Goal: Find contact information: Find contact information

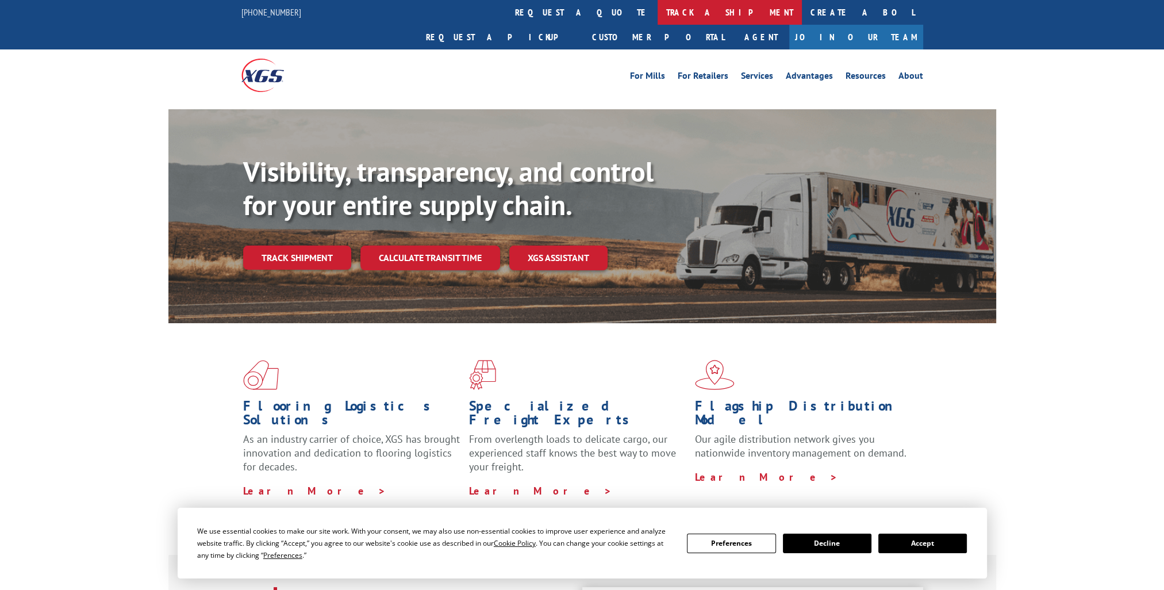
click at [658, 11] on link "track a shipment" at bounding box center [730, 12] width 144 height 25
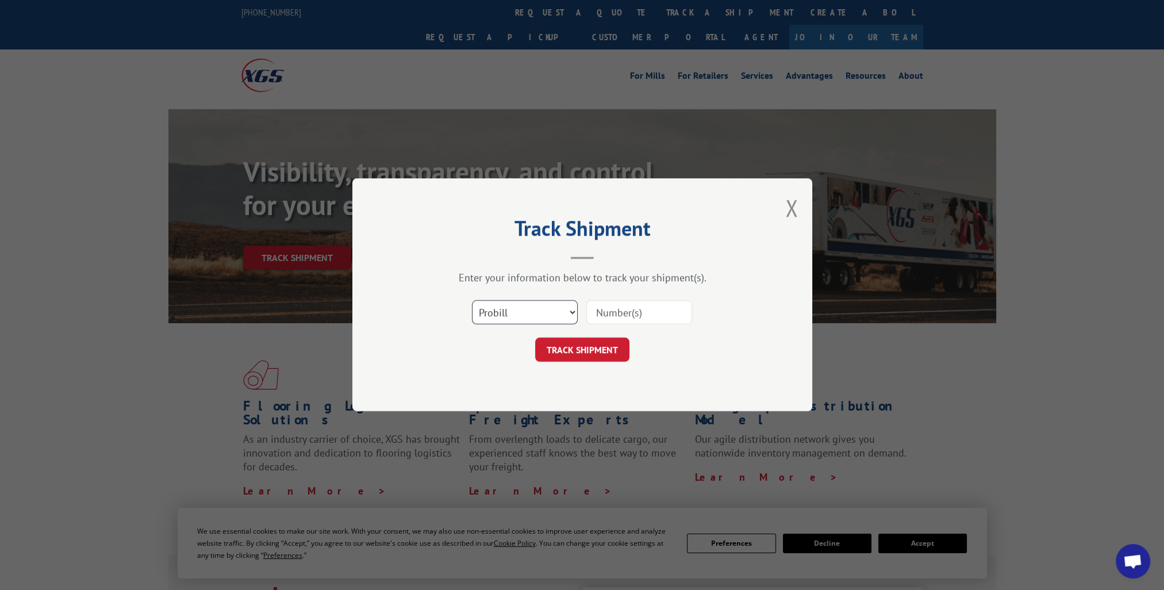
click at [557, 312] on select "Select category... Probill BOL PO" at bounding box center [525, 313] width 106 height 24
select select "po"
click at [472, 301] on select "Select category... Probill BOL PO" at bounding box center [525, 313] width 106 height 24
click at [630, 325] on div "Select category... Probill BOL PO" at bounding box center [582, 313] width 345 height 38
click at [634, 319] on input at bounding box center [639, 313] width 106 height 24
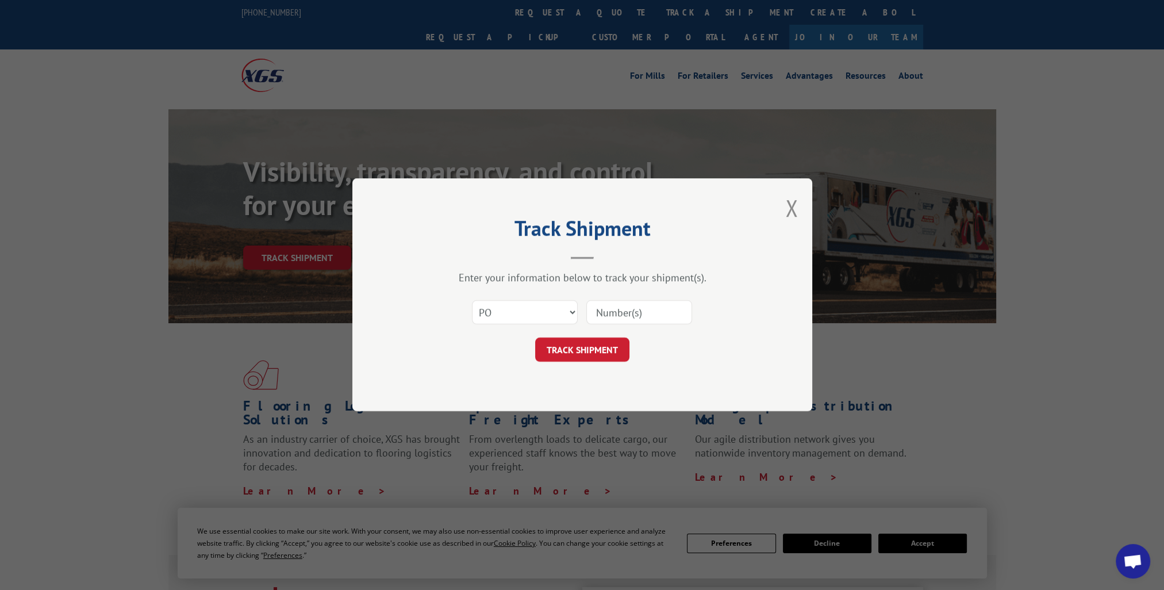
paste input "60555556"
type input "60555556"
click at [579, 341] on button "TRACK SHIPMENT" at bounding box center [582, 350] width 94 height 24
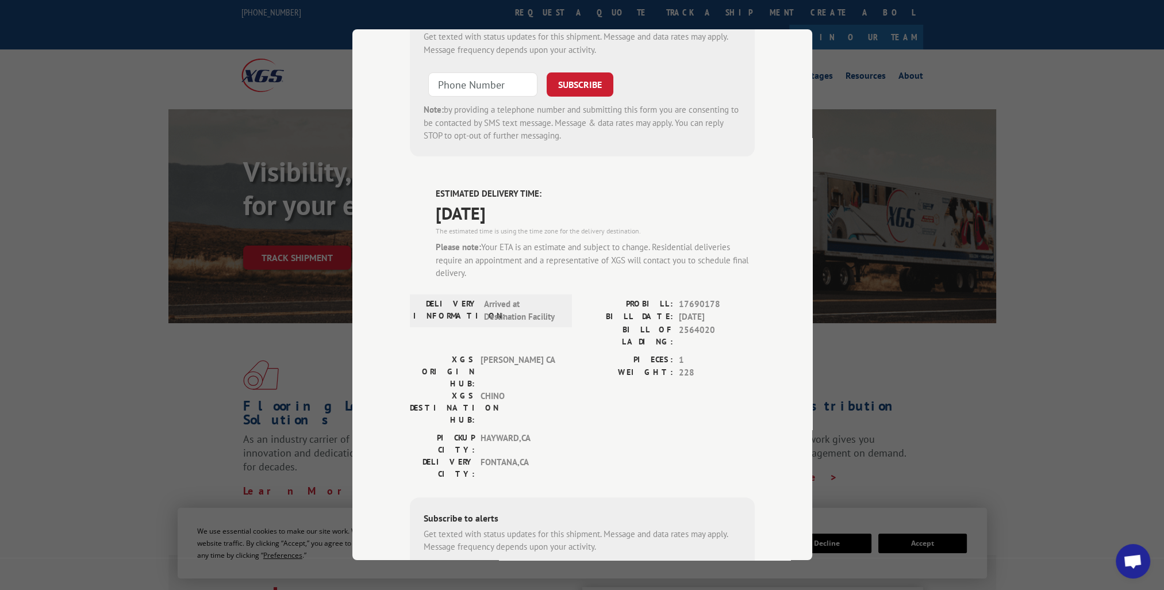
scroll to position [364, 0]
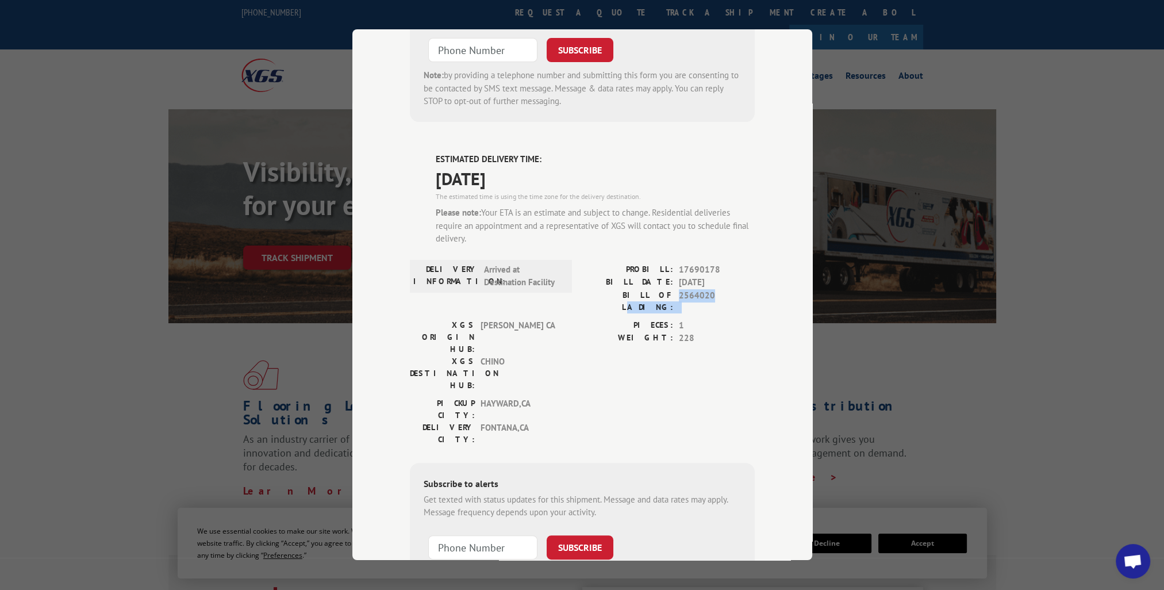
drag, startPoint x: 722, startPoint y: 233, endPoint x: 644, endPoint y: 222, distance: 78.9
click at [644, 263] on div "PROBILL: 17690178 BILL DATE: [DATE] BILL OF LADING: 2564020" at bounding box center [668, 291] width 172 height 56
click at [554, 263] on div "DELIVERY INFORMATION: Arrived at Destination Facility" at bounding box center [491, 291] width 162 height 56
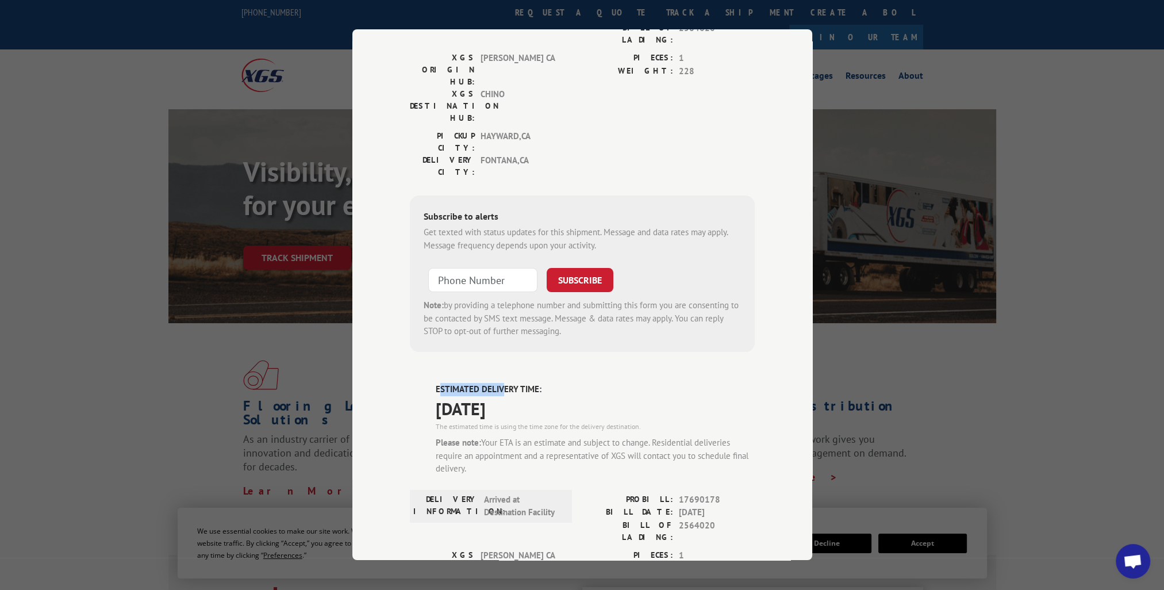
drag, startPoint x: 436, startPoint y: 319, endPoint x: 497, endPoint y: 320, distance: 60.9
click at [497, 383] on label "ESTIMATED DELIVERY TIME:" at bounding box center [595, 389] width 319 height 13
drag, startPoint x: 497, startPoint y: 320, endPoint x: 532, endPoint y: 367, distance: 58.9
click at [532, 436] on div "Please note: Your ETA is an estimate and subject to change. Residential deliver…" at bounding box center [595, 455] width 319 height 39
drag, startPoint x: 466, startPoint y: 381, endPoint x: 651, endPoint y: 379, distance: 185.1
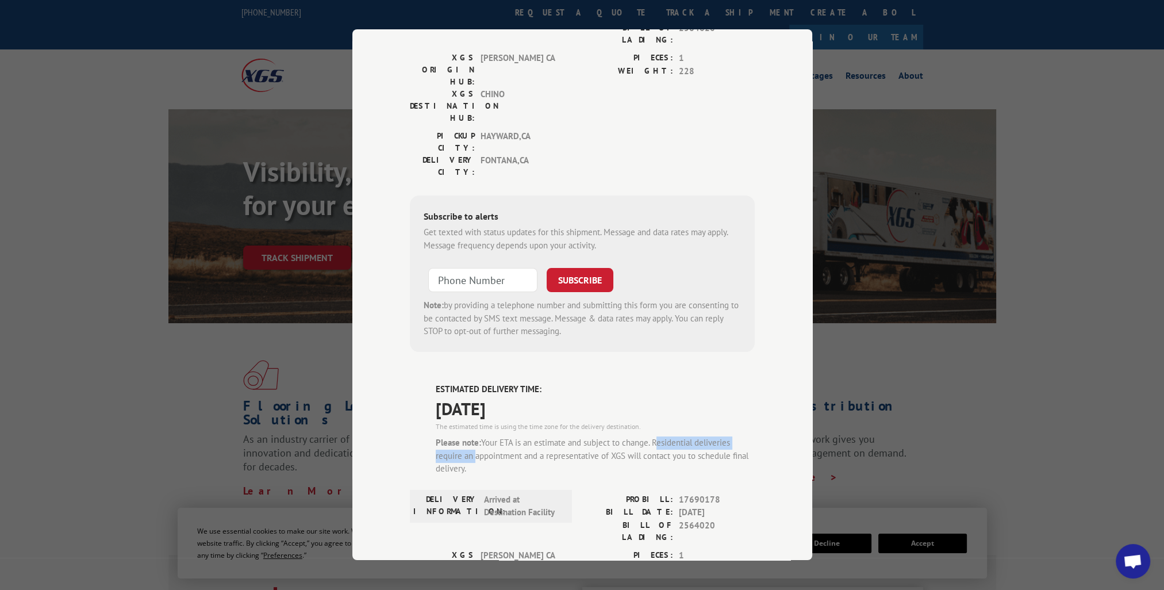
click at [651, 436] on div "Please note: Your ETA is an estimate and subject to change. Residential deliver…" at bounding box center [595, 455] width 319 height 39
drag, startPoint x: 651, startPoint y: 379, endPoint x: 573, endPoint y: 387, distance: 79.2
click at [573, 436] on div "Please note: Your ETA is an estimate and subject to change. Residential deliver…" at bounding box center [595, 455] width 319 height 39
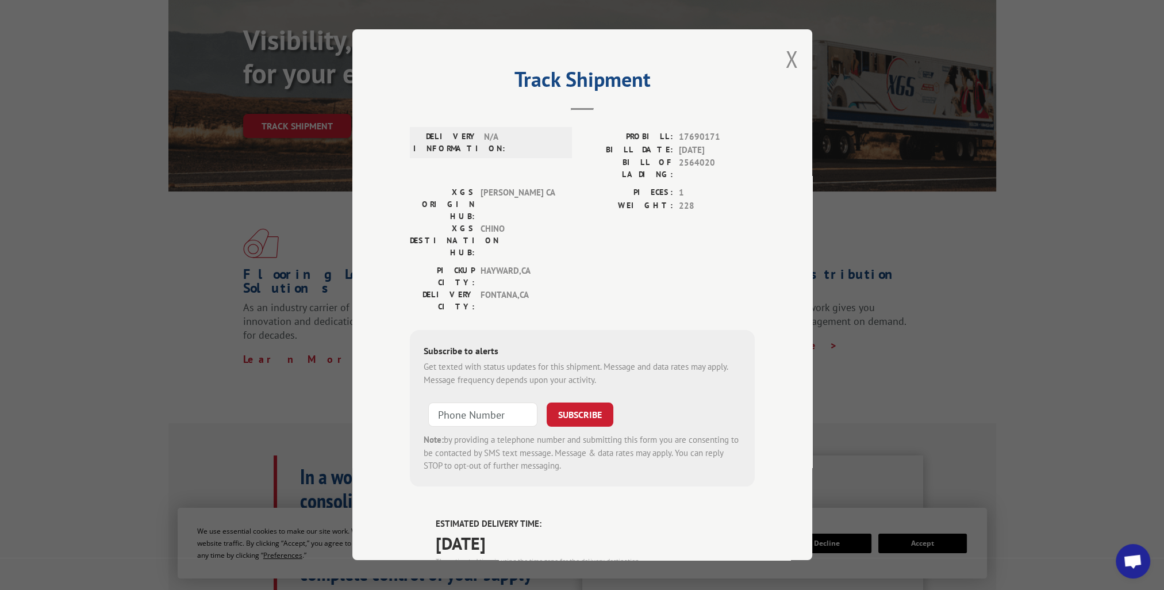
scroll to position [0, 0]
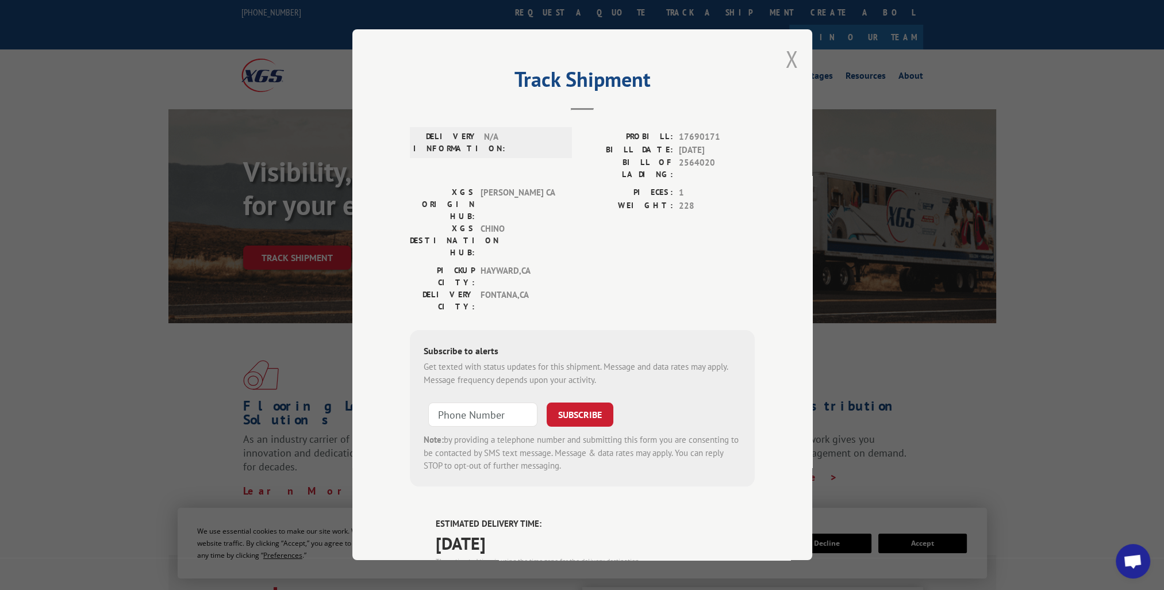
click at [786, 59] on button "Close modal" at bounding box center [791, 59] width 13 height 30
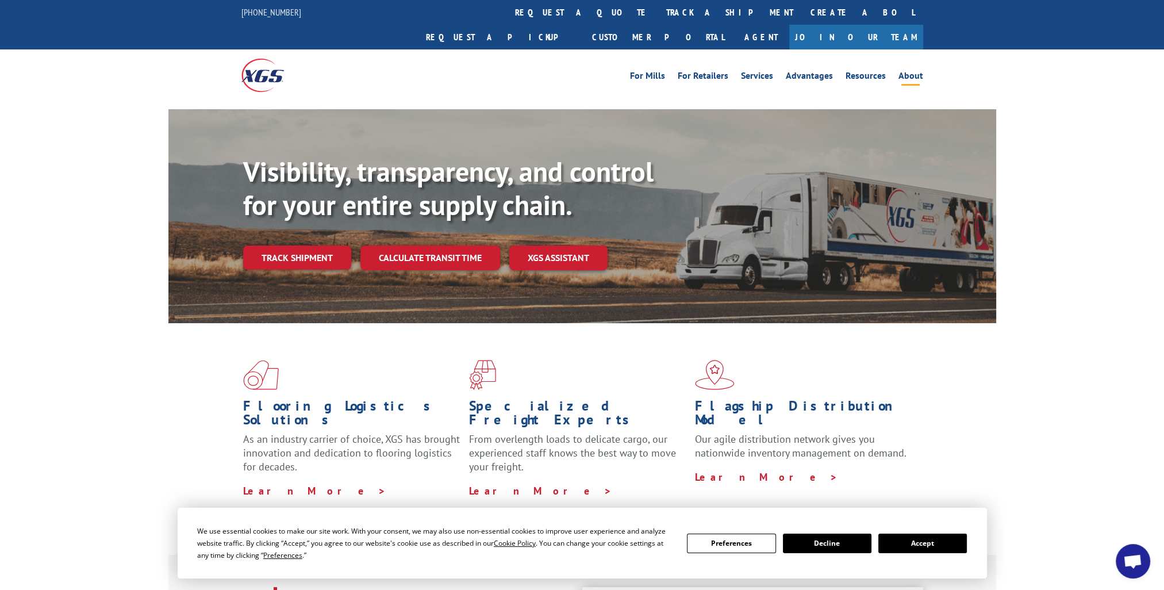
click at [911, 71] on link "About" at bounding box center [911, 77] width 25 height 13
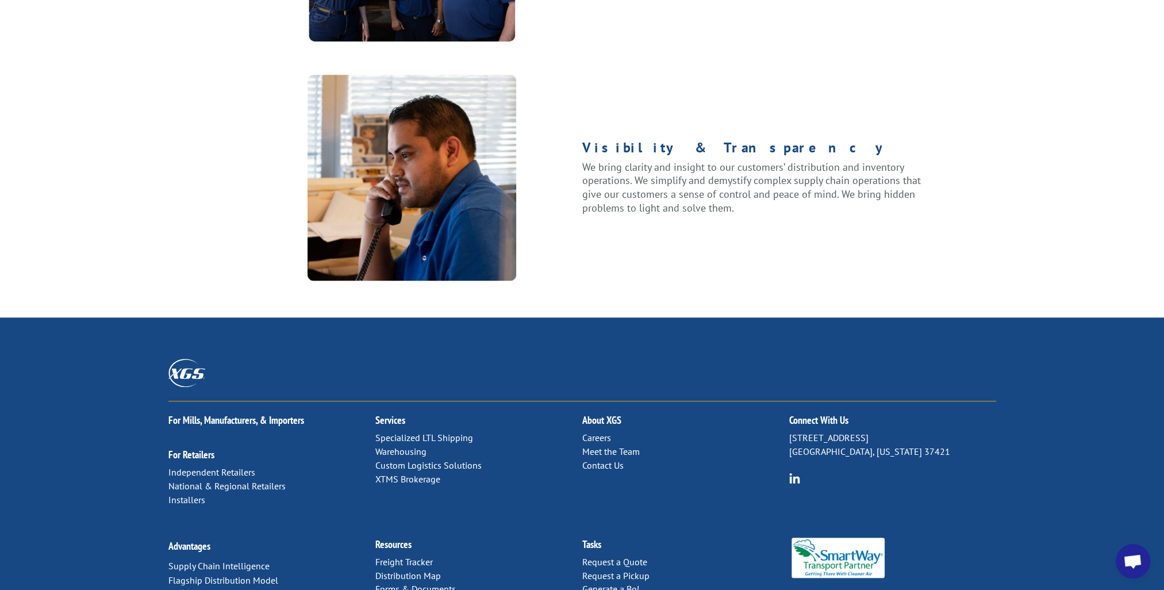
scroll to position [1414, 0]
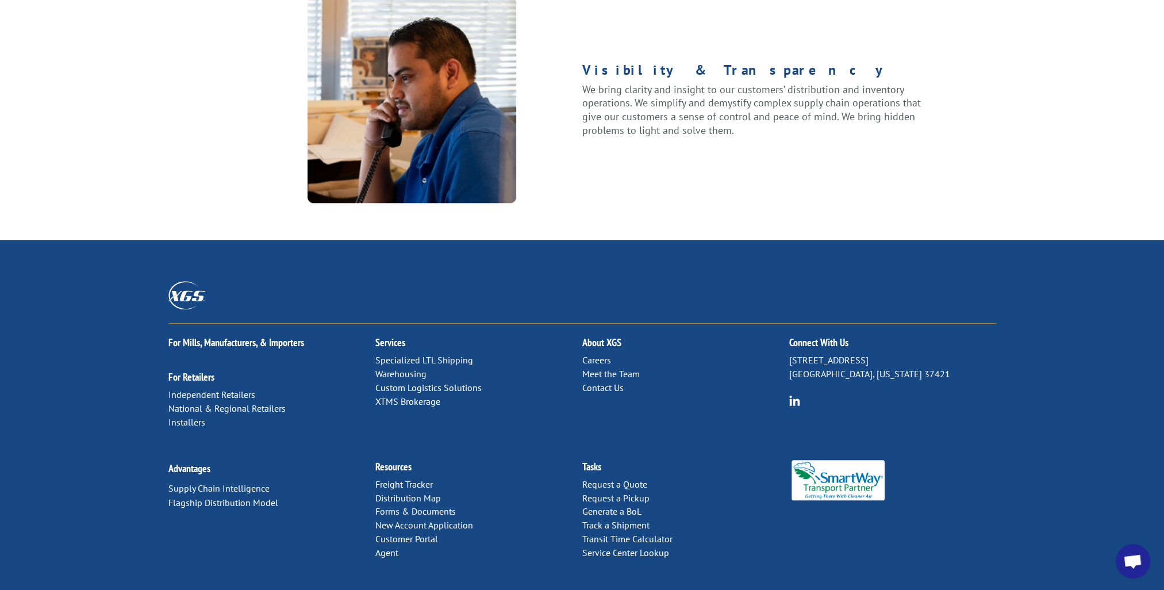
click at [613, 382] on link "Contact Us" at bounding box center [602, 387] width 41 height 11
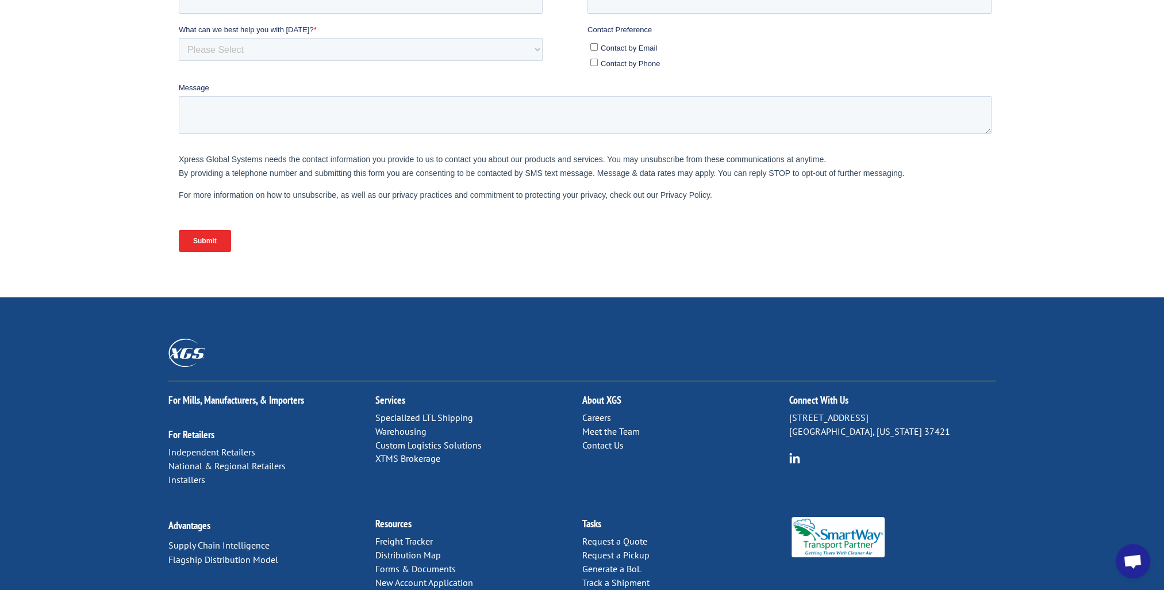
scroll to position [404, 0]
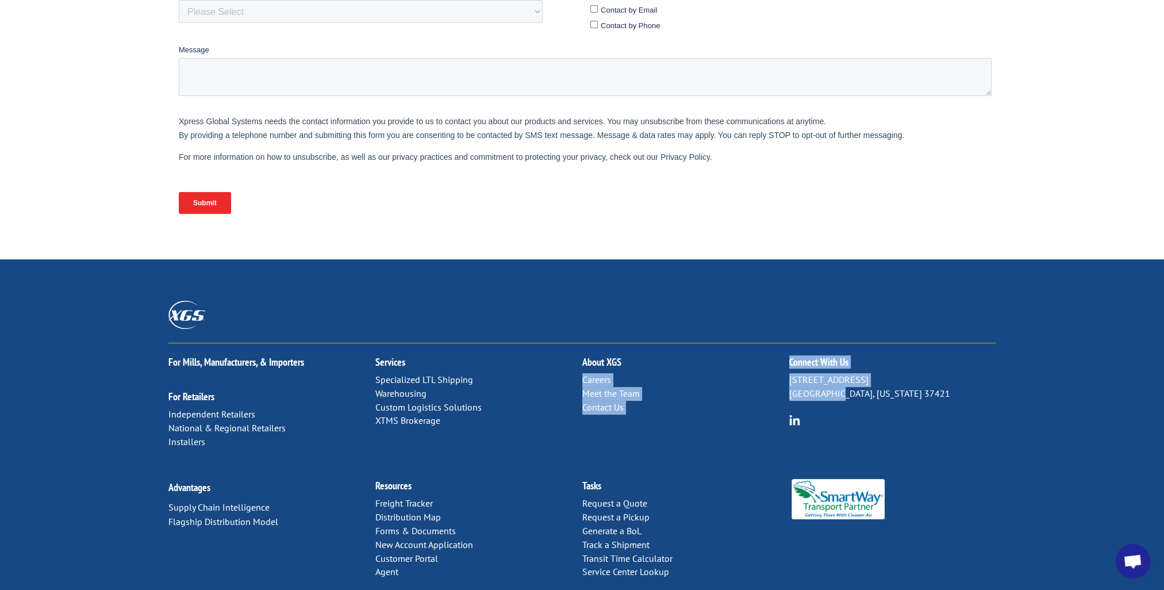
drag, startPoint x: 833, startPoint y: 331, endPoint x: 782, endPoint y: 328, distance: 51.2
click at [782, 343] on div "For Mills, Manufacturers, & Importers For Retailers Independent Retailers Natio…" at bounding box center [582, 405] width 828 height 124
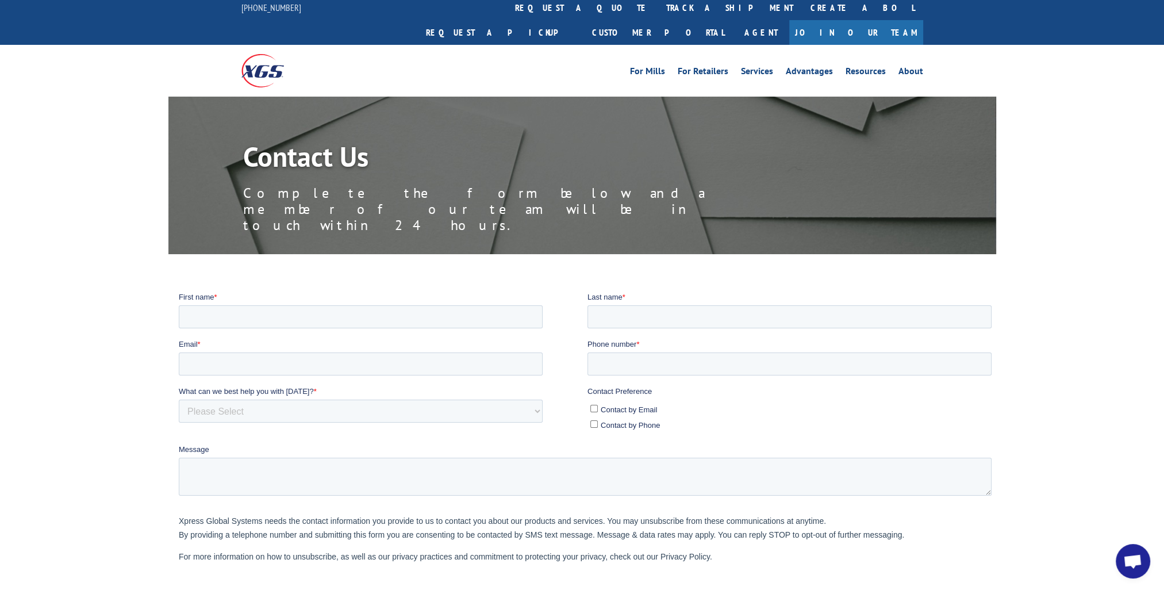
scroll to position [0, 0]
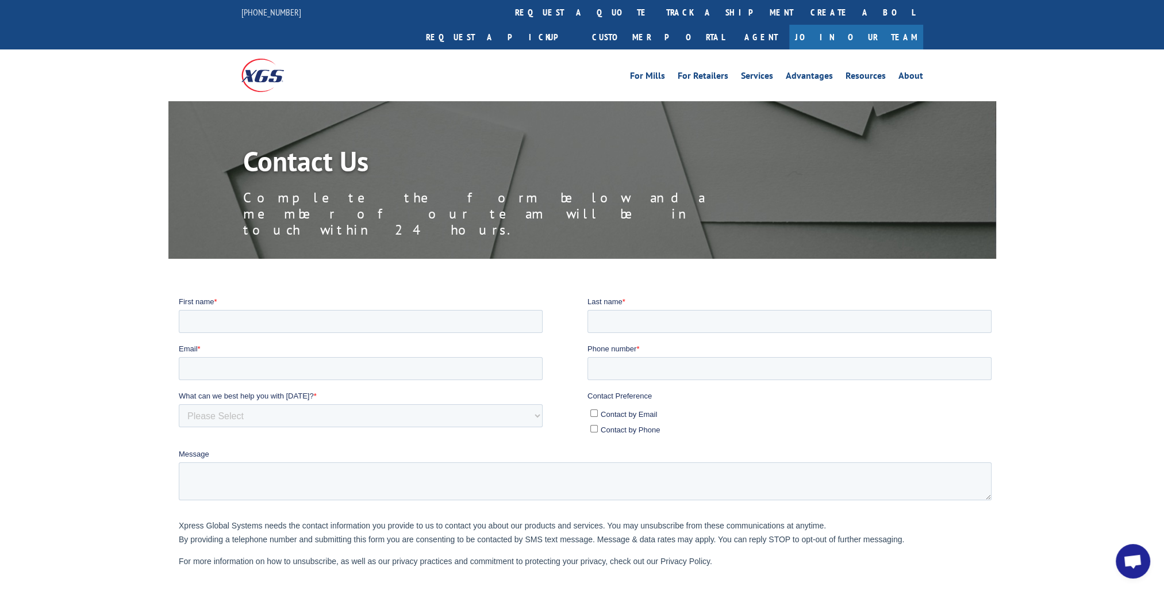
click at [1134, 558] on span "Open chat" at bounding box center [1132, 562] width 19 height 16
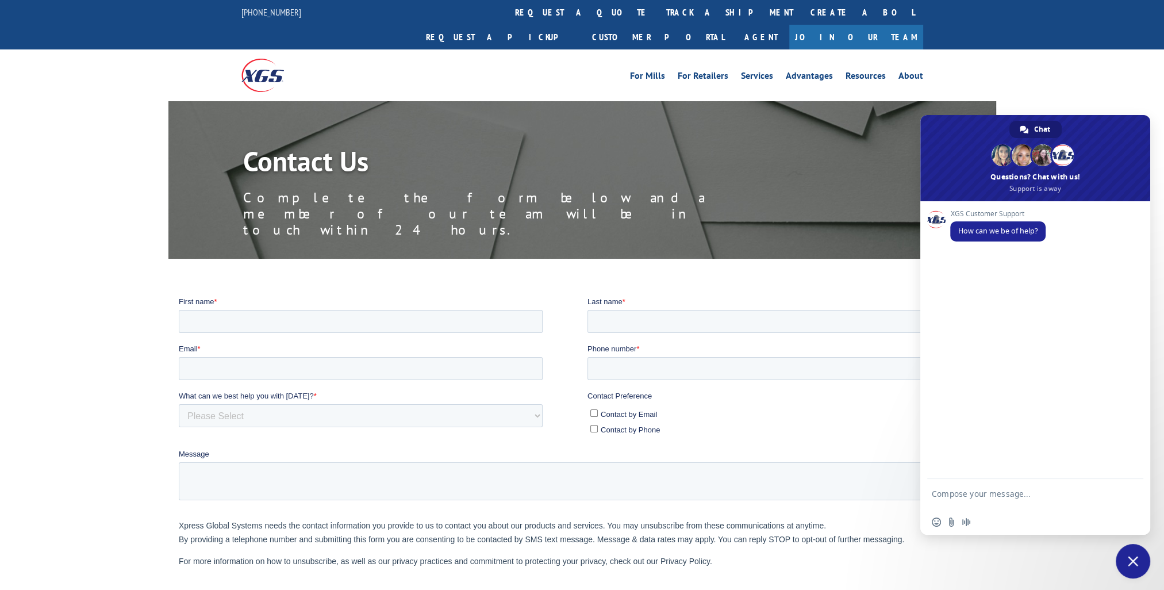
click at [1054, 500] on textarea "Compose your message..." at bounding box center [1023, 499] width 182 height 21
type textarea "can I get the customer service number"
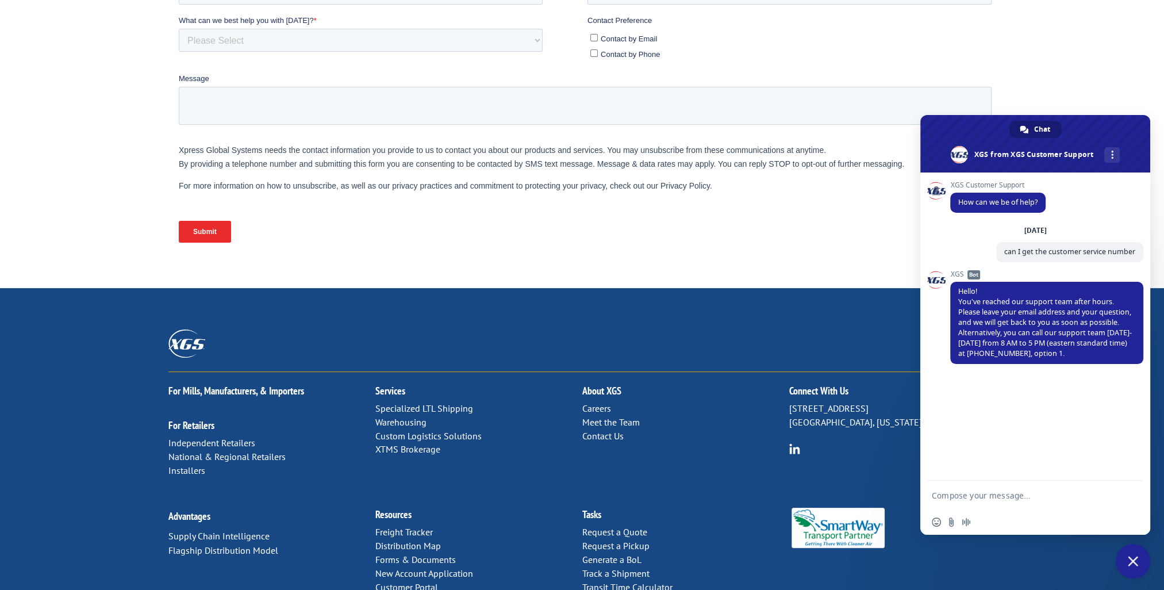
scroll to position [404, 0]
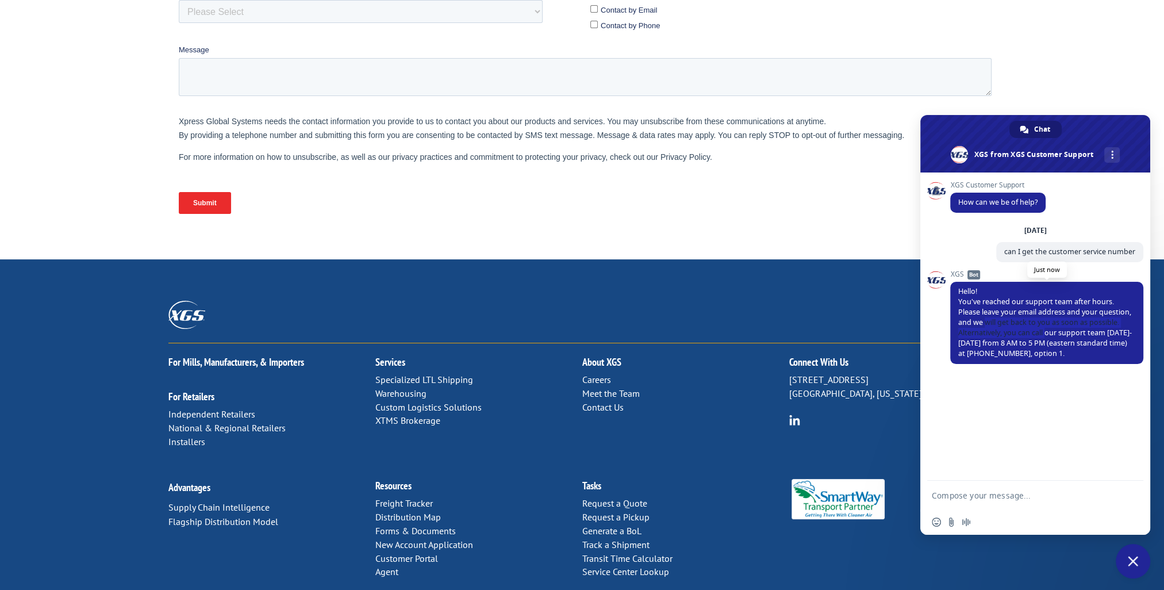
drag, startPoint x: 987, startPoint y: 331, endPoint x: 1046, endPoint y: 337, distance: 60.1
click at [1046, 337] on span "Hello! You've reached our support team after hours. Please leave your email add…" at bounding box center [1045, 322] width 174 height 72
drag, startPoint x: 1046, startPoint y: 337, endPoint x: 997, endPoint y: 351, distance: 51.3
click at [997, 351] on span "Hello! You've reached our support team after hours. Please leave your email add…" at bounding box center [1045, 322] width 174 height 72
drag, startPoint x: 1002, startPoint y: 358, endPoint x: 1034, endPoint y: 360, distance: 32.3
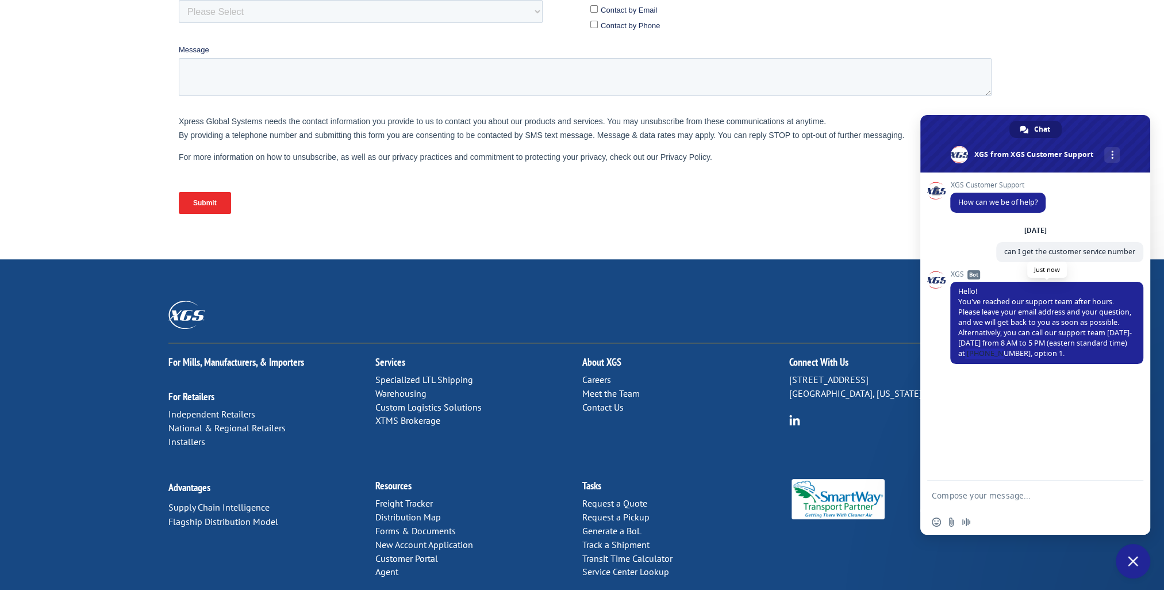
click at [1034, 358] on span "Hello! You've reached our support team after hours. Please leave your email add…" at bounding box center [1045, 322] width 174 height 72
drag, startPoint x: 1034, startPoint y: 360, endPoint x: 1001, endPoint y: 333, distance: 42.9
click at [1001, 333] on span "Hello! You've reached our support team after hours. Please leave your email add…" at bounding box center [1045, 322] width 174 height 72
click at [1139, 559] on span "Close chat" at bounding box center [1133, 561] width 34 height 34
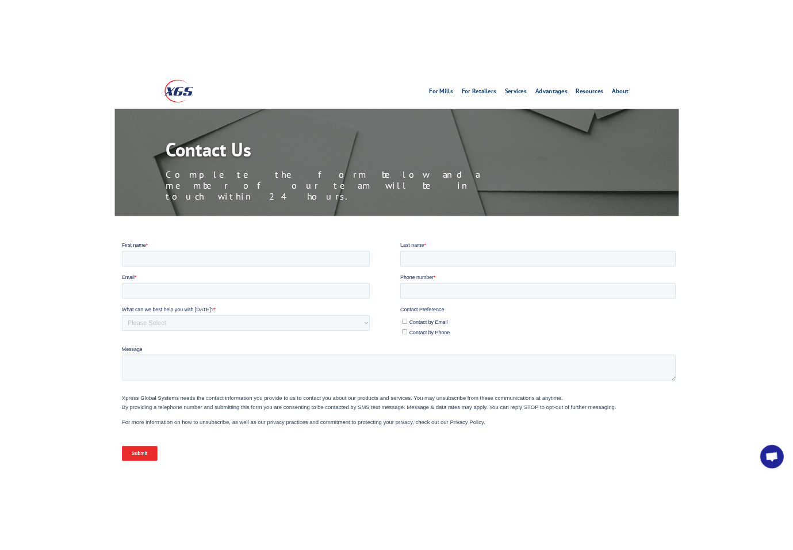
scroll to position [0, 0]
